Goal: Task Accomplishment & Management: Manage account settings

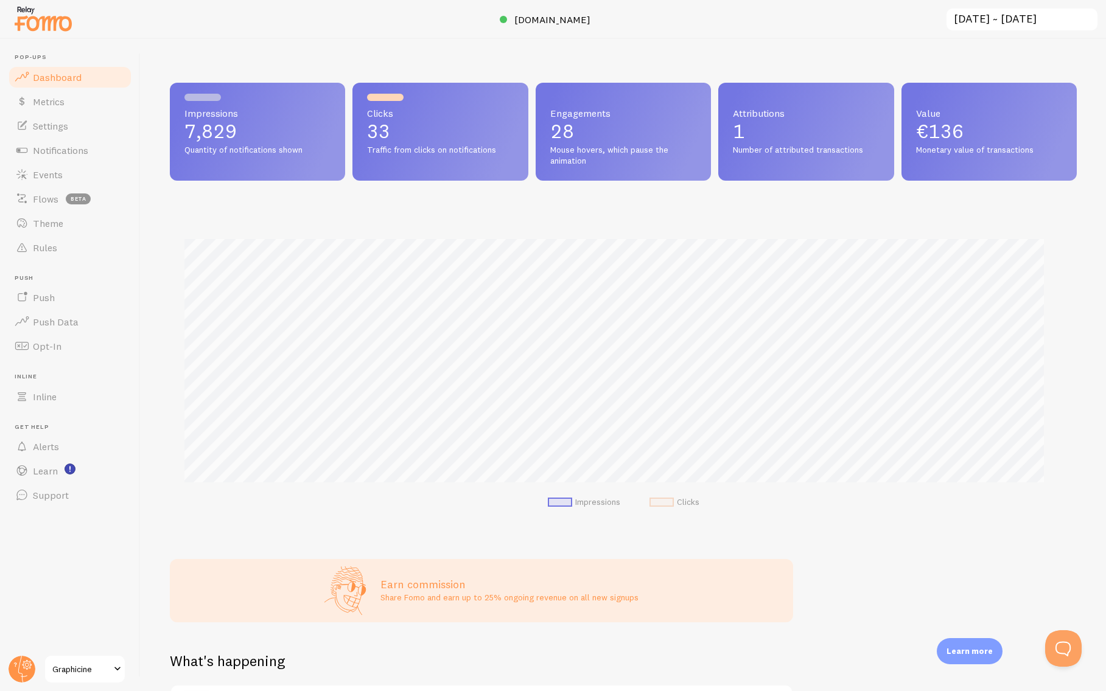
scroll to position [320, 898]
click at [47, 224] on span "Theme" at bounding box center [48, 223] width 30 height 12
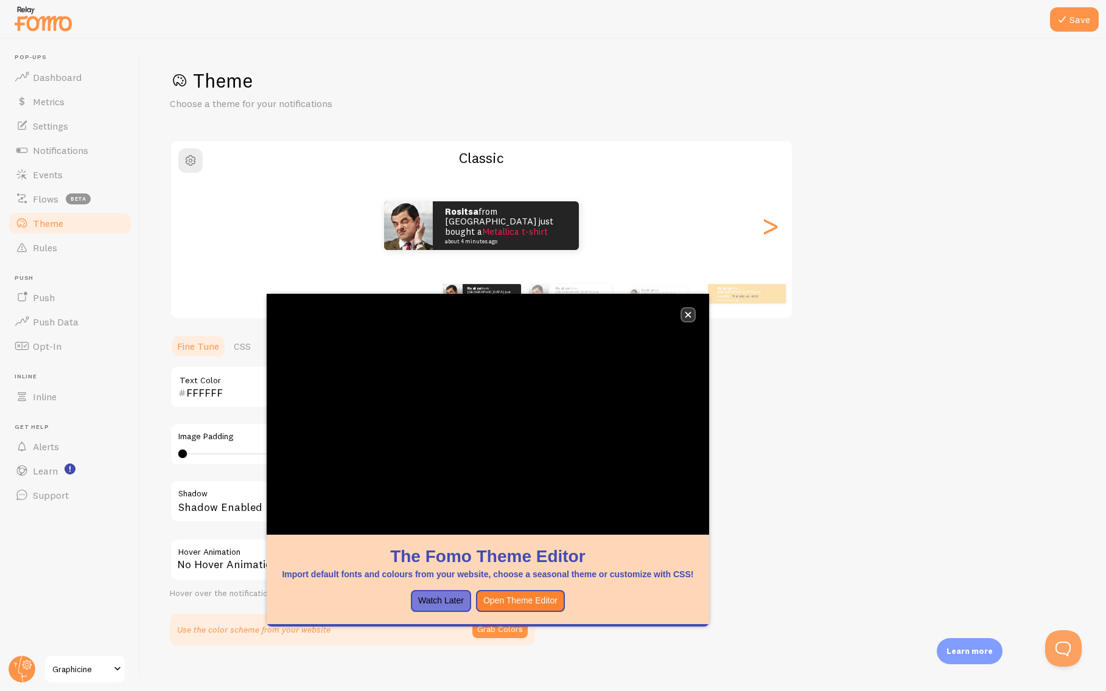
click at [691, 314] on icon "close," at bounding box center [688, 315] width 7 height 7
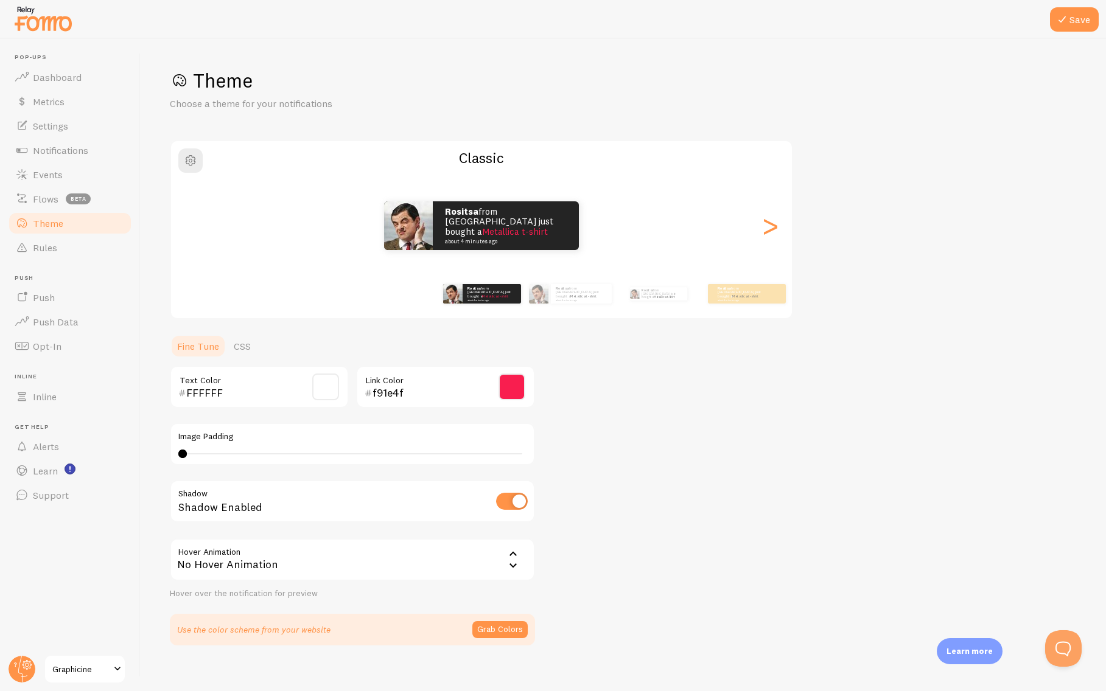
click at [505, 500] on input "checkbox" at bounding box center [512, 501] width 32 height 17
checkbox input "false"
click at [1078, 19] on button "Save" at bounding box center [1074, 19] width 49 height 24
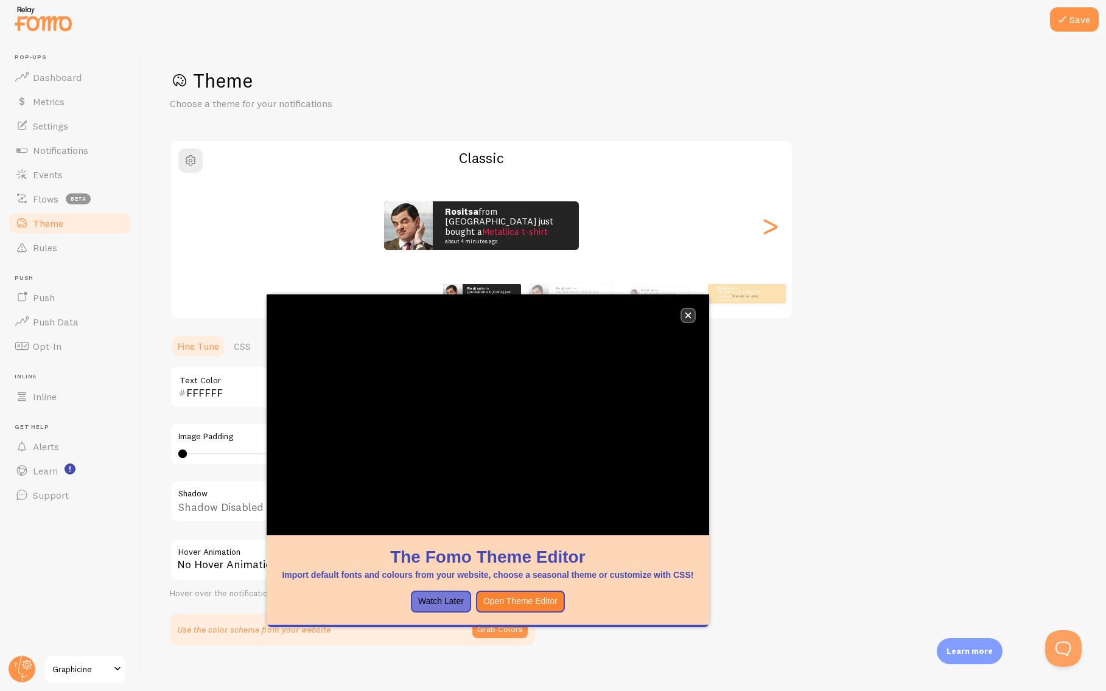
click at [691, 314] on button "close," at bounding box center [688, 315] width 13 height 13
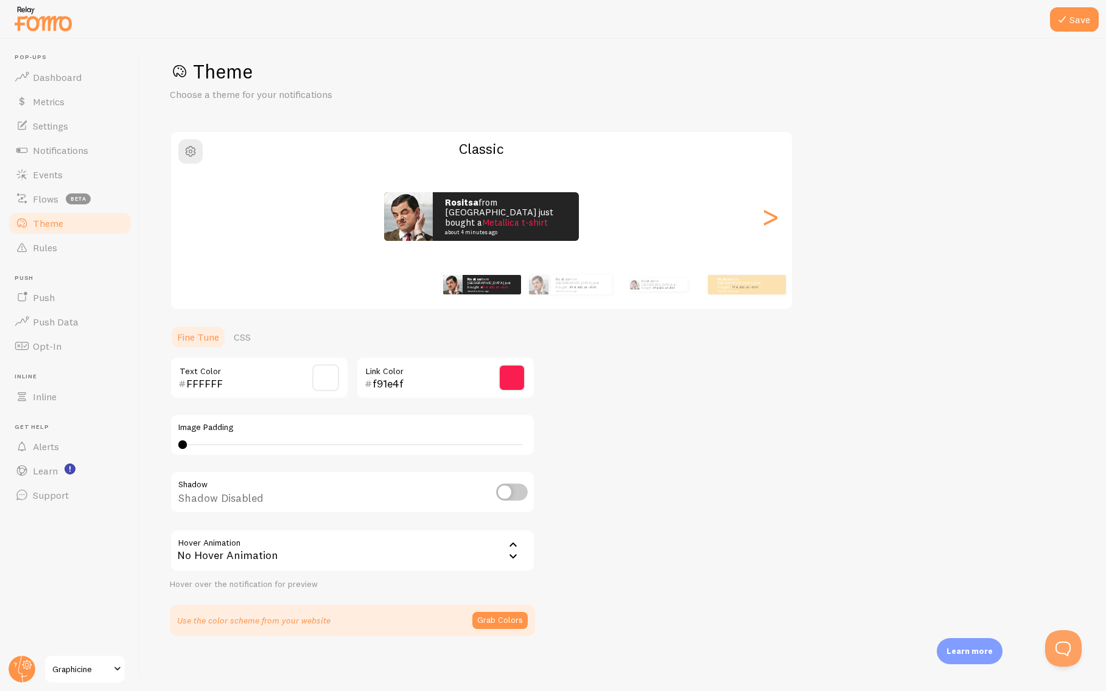
scroll to position [13, 0]
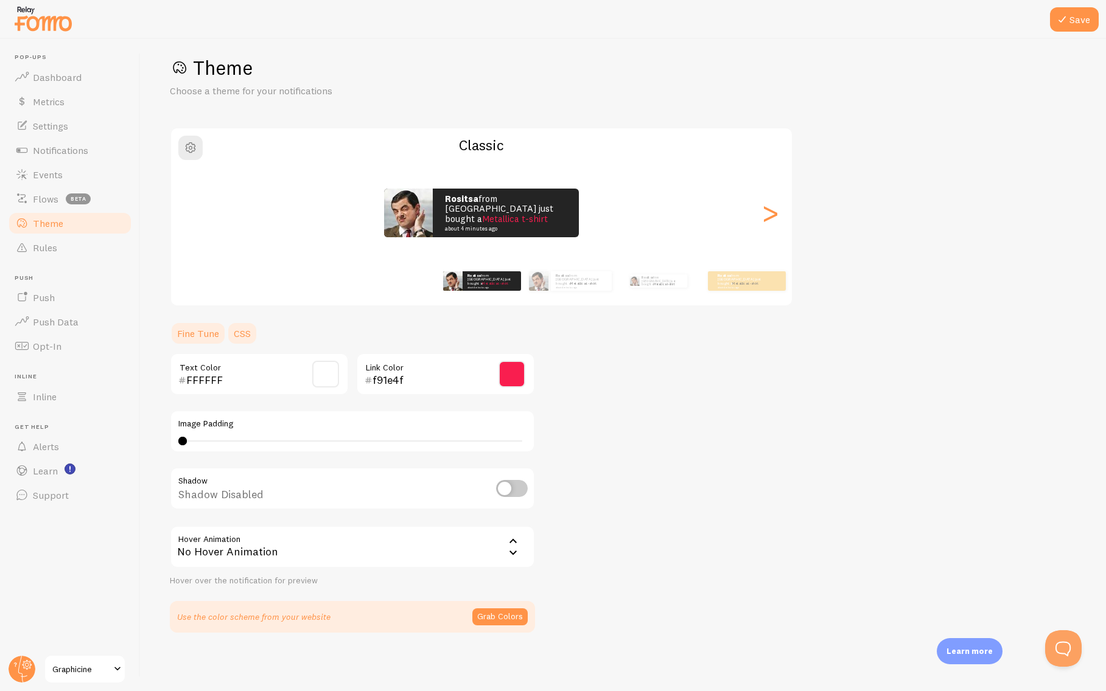
click at [244, 334] on link "CSS" at bounding box center [242, 333] width 32 height 24
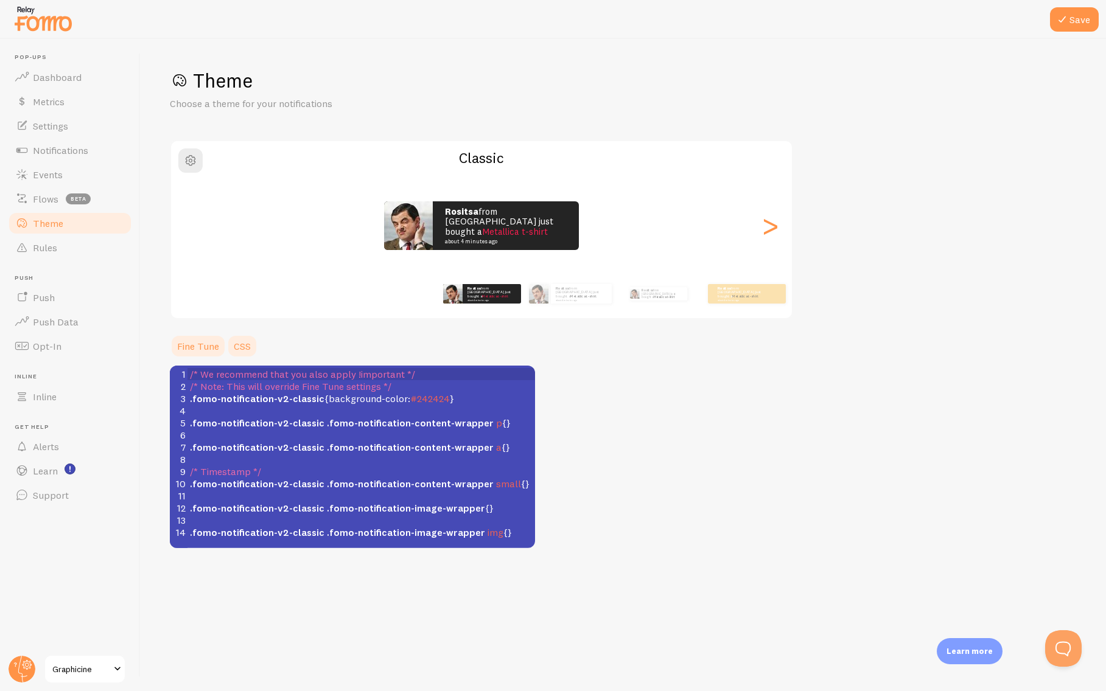
click at [205, 348] on link "Fine Tune" at bounding box center [198, 346] width 57 height 24
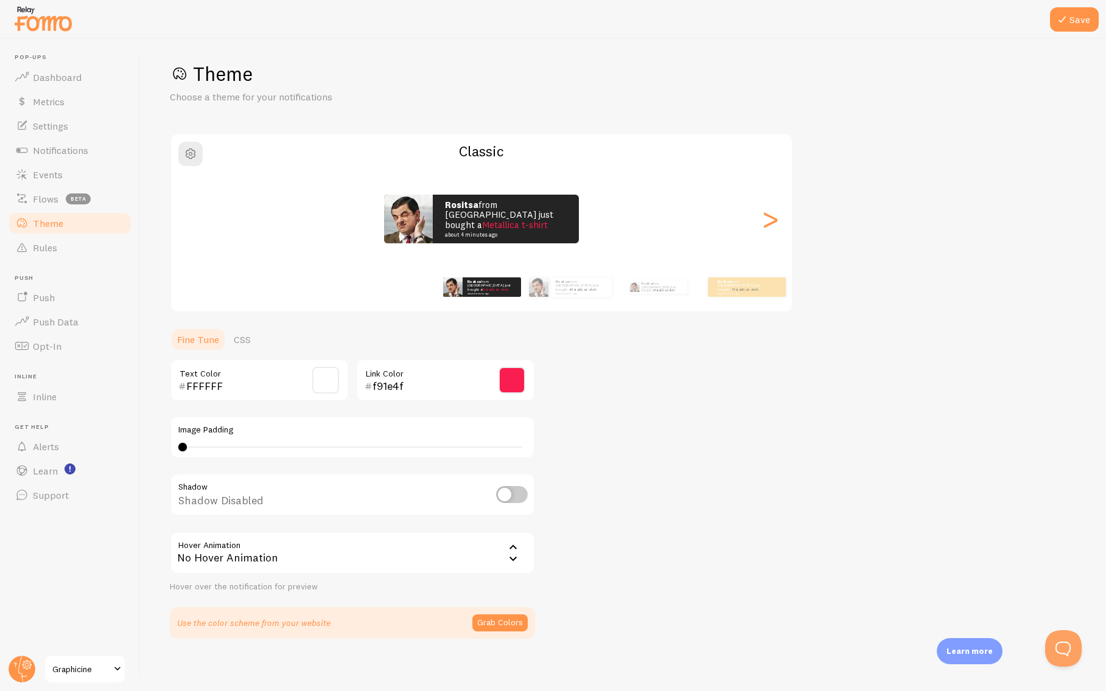
scroll to position [13, 0]
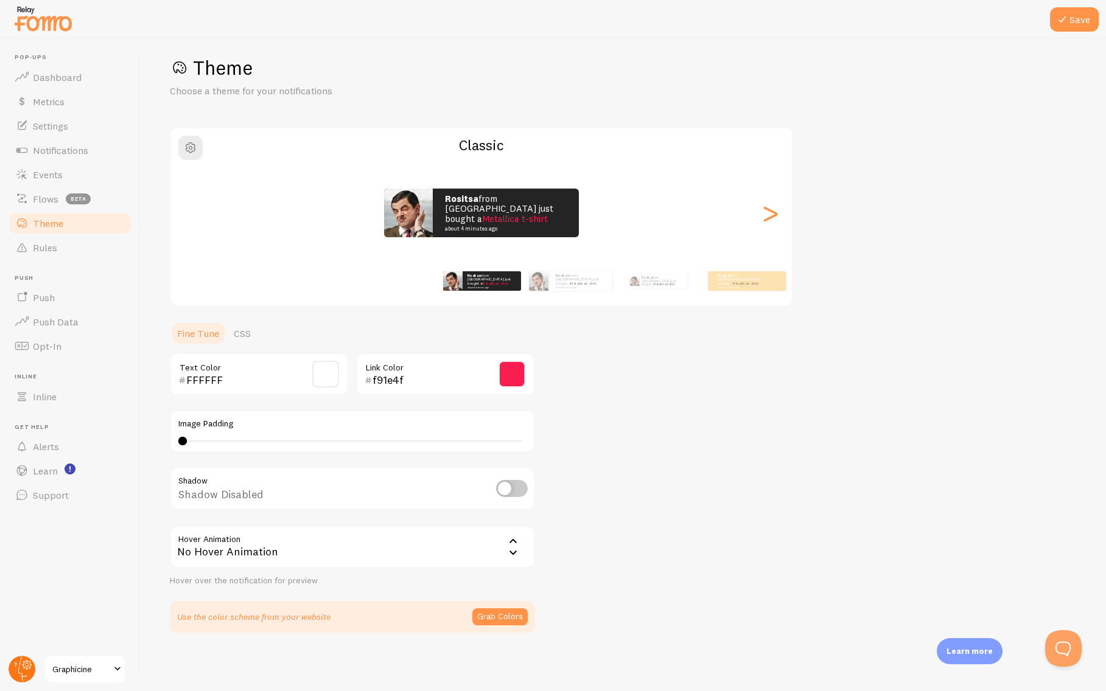
click at [24, 668] on icon at bounding box center [28, 665] width 10 height 10
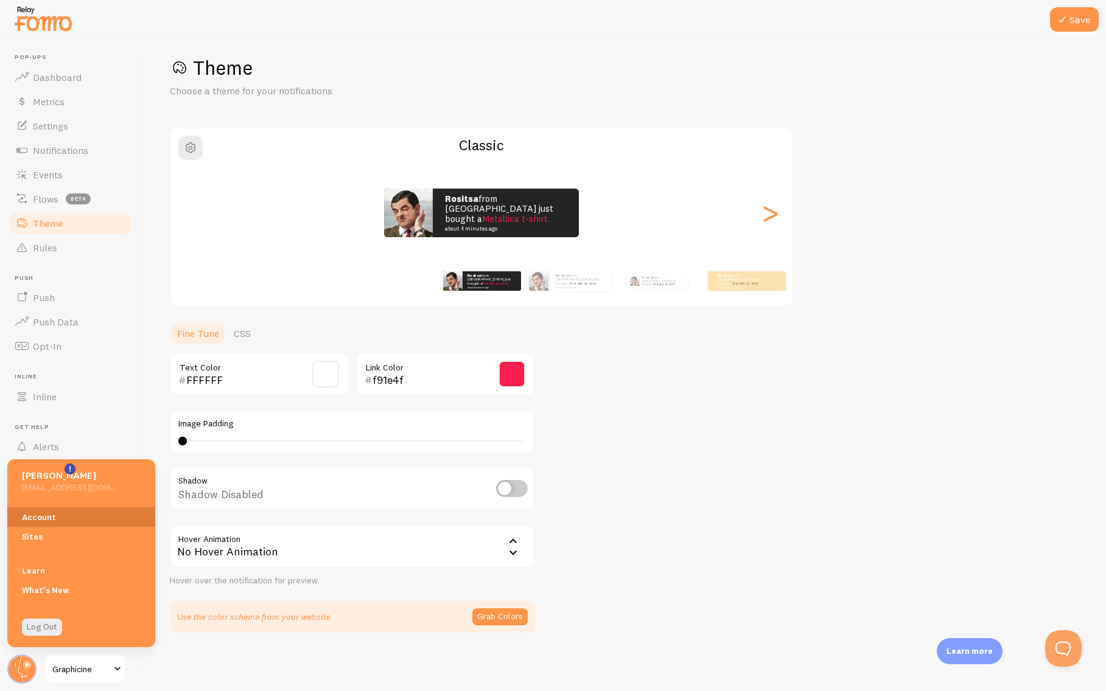
click at [44, 511] on link "Account" at bounding box center [81, 517] width 148 height 19
